Goal: Task Accomplishment & Management: Use online tool/utility

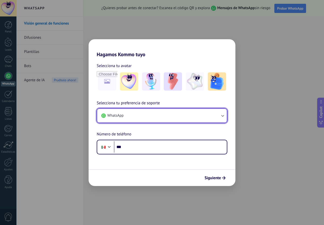
click at [140, 114] on button "WhatsApp" at bounding box center [162, 116] width 130 height 14
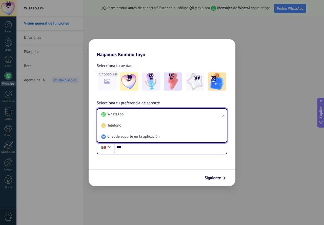
click at [140, 114] on li "WhatsApp" at bounding box center [161, 114] width 124 height 11
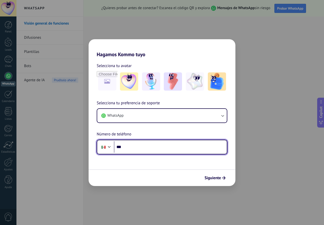
click at [128, 144] on input "***" at bounding box center [170, 147] width 113 height 12
type input "**********"
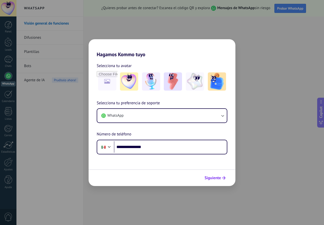
click at [210, 177] on span "Siguiente" at bounding box center [213, 178] width 16 height 4
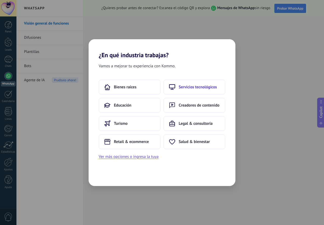
click at [189, 85] on span "Servicios tecnológicos" at bounding box center [198, 87] width 38 height 5
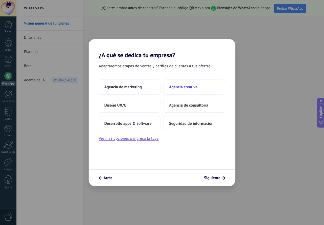
click at [185, 88] on span "Agencia creativa" at bounding box center [183, 87] width 28 height 5
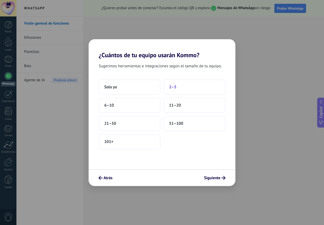
click at [175, 85] on span "2–5" at bounding box center [172, 87] width 7 height 5
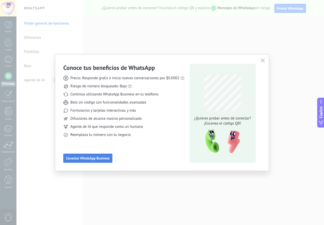
click at [86, 158] on span "Conectar WhatsApp Business" at bounding box center [88, 158] width 44 height 4
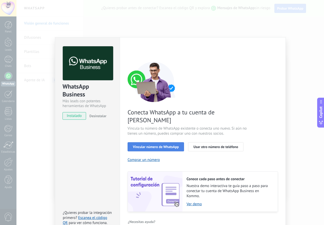
click at [149, 145] on span "Vincular número de WhatsApp" at bounding box center [156, 147] width 46 height 4
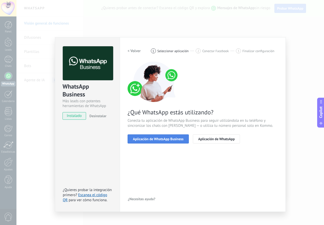
click at [157, 137] on span "Aplicación de WhatsApp Business" at bounding box center [158, 139] width 51 height 4
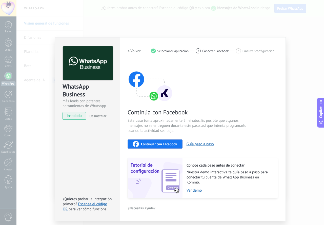
click at [155, 144] on span "Continuar con Facebook" at bounding box center [159, 144] width 36 height 4
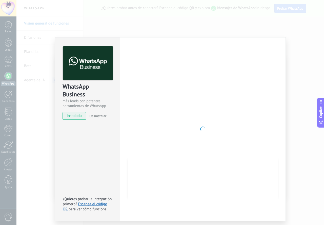
click at [76, 115] on span "instalado" at bounding box center [74, 116] width 23 height 8
click at [98, 204] on link "Escanea el código QR" at bounding box center [85, 207] width 44 height 10
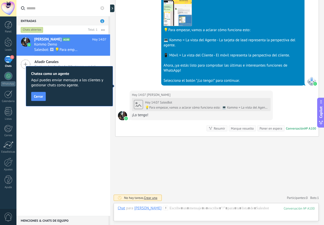
scroll to position [200, 0]
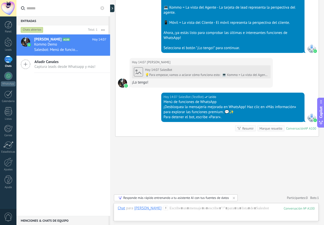
click at [9, 60] on div "1" at bounding box center [8, 59] width 8 height 7
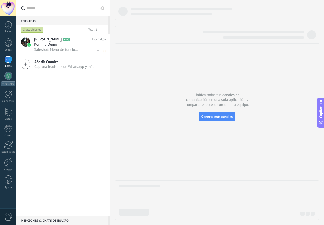
click at [59, 42] on span "[PERSON_NAME]" at bounding box center [47, 39] width 27 height 5
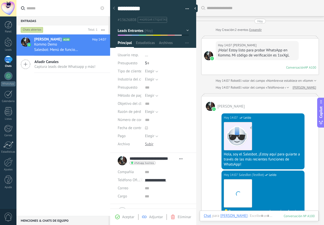
scroll to position [229, 0]
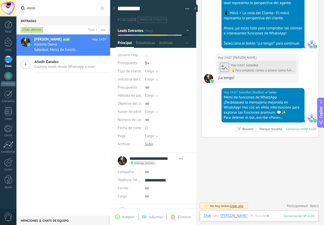
click at [10, 64] on link "1 Chats" at bounding box center [8, 62] width 16 height 12
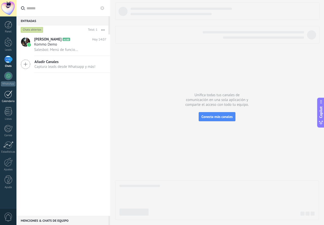
click at [12, 97] on div at bounding box center [8, 94] width 8 height 8
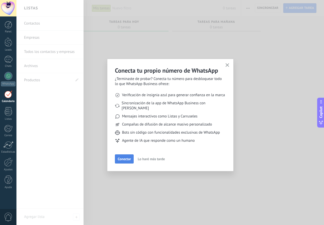
click at [119, 157] on span "Conectar" at bounding box center [124, 159] width 13 height 4
